Goal: Task Accomplishment & Management: Manage account settings

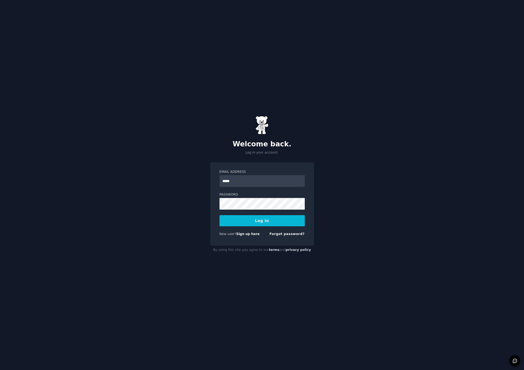
type input "**********"
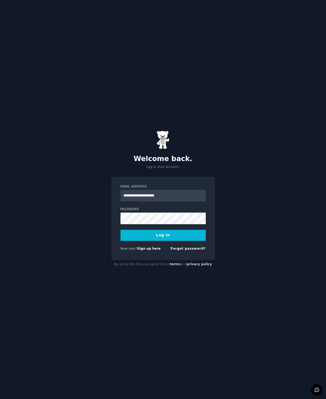
click at [185, 231] on button "Log In" at bounding box center [162, 235] width 85 height 11
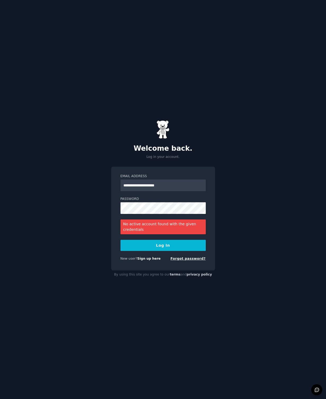
click at [177, 260] on link "Forgot password?" at bounding box center [187, 259] width 35 height 4
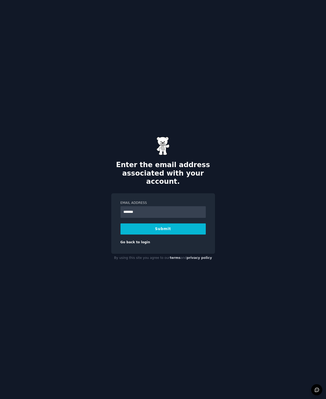
type input "**********"
click at [179, 224] on button "Submit" at bounding box center [162, 229] width 85 height 11
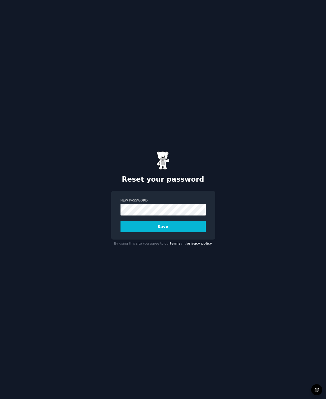
click at [187, 223] on button "Save" at bounding box center [162, 226] width 85 height 11
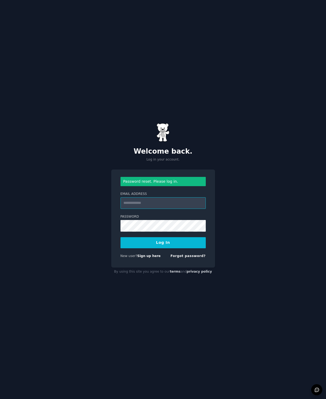
drag, startPoint x: 169, startPoint y: 201, endPoint x: 163, endPoint y: 201, distance: 6.6
click at [169, 201] on input "Email Address" at bounding box center [162, 203] width 85 height 12
type input "**********"
click at [166, 245] on button "Log In" at bounding box center [162, 242] width 85 height 11
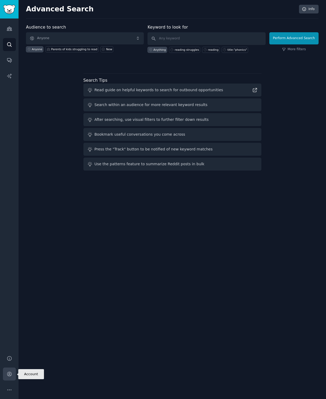
click at [7, 374] on icon "Sidebar" at bounding box center [9, 374] width 4 height 4
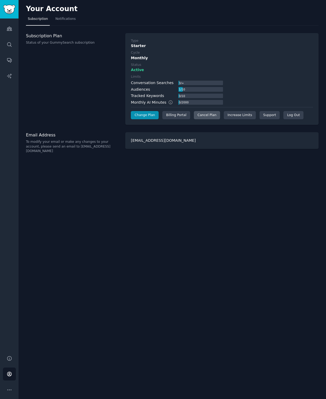
click at [201, 116] on div "Cancel Plan" at bounding box center [207, 115] width 26 height 8
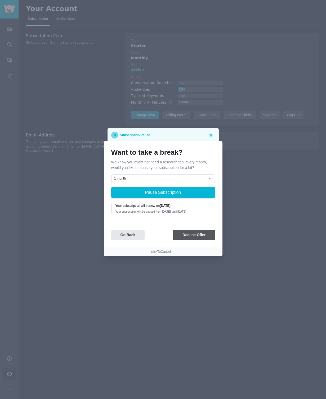
click at [196, 237] on button "Decline Offer" at bounding box center [194, 235] width 42 height 10
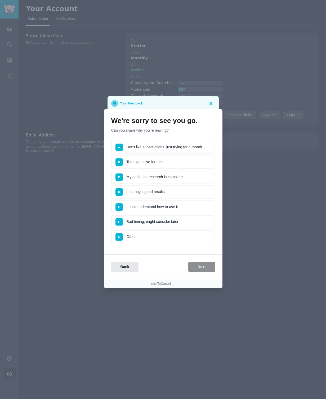
click at [175, 191] on li "D I didn't get good results" at bounding box center [163, 192] width 104 height 13
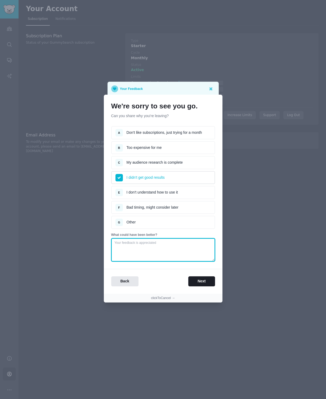
click at [173, 245] on textarea at bounding box center [163, 249] width 104 height 23
type textarea "x"
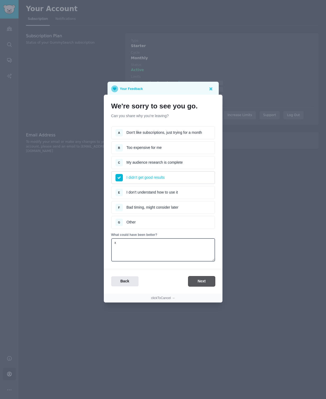
click at [191, 280] on button "Next" at bounding box center [201, 282] width 26 height 10
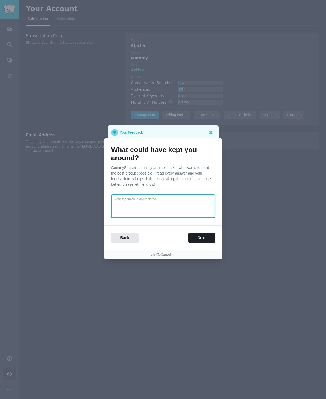
click at [180, 210] on textarea at bounding box center [163, 206] width 104 height 23
type textarea "our market might be too niche, the initial walk through led to very few subredd…"
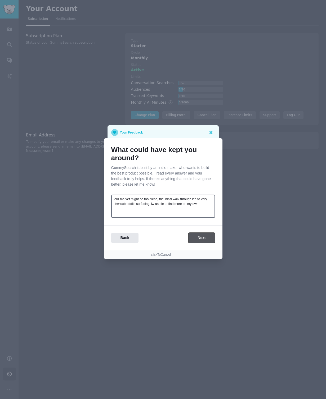
click at [197, 237] on button "Next" at bounding box center [201, 238] width 26 height 10
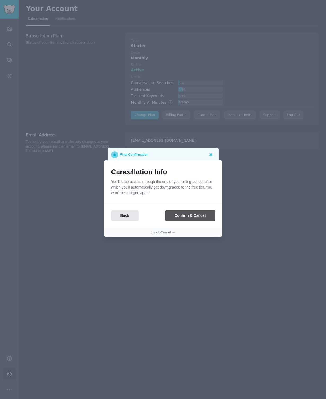
click at [190, 216] on button "Confirm & Cancel" at bounding box center [189, 216] width 49 height 10
